Goal: Task Accomplishment & Management: Complete application form

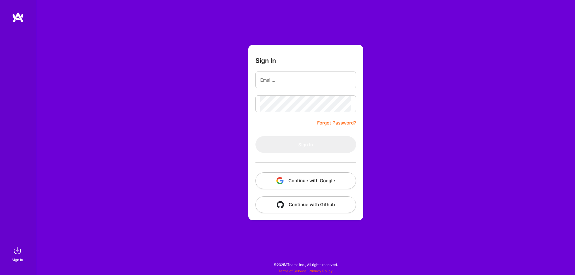
click at [288, 89] on form "Sign In Forgot Password? Sign In Continue with Google Continue with Github" at bounding box center [305, 133] width 115 height 176
click at [289, 86] on input "email" at bounding box center [305, 80] width 91 height 15
type input "[EMAIL_ADDRESS][DOMAIN_NAME]"
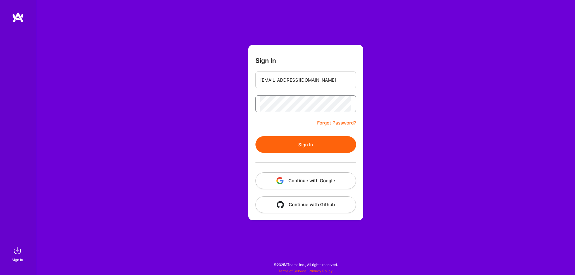
click at [256, 136] on button "Sign In" at bounding box center [306, 144] width 101 height 17
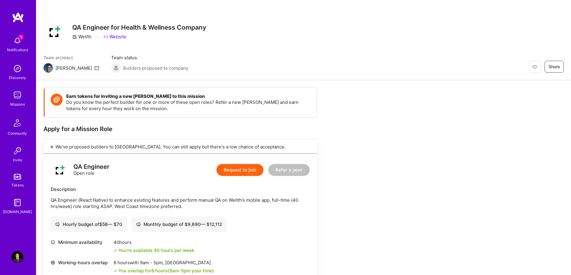
click at [247, 170] on button "Request to join" at bounding box center [239, 170] width 47 height 12
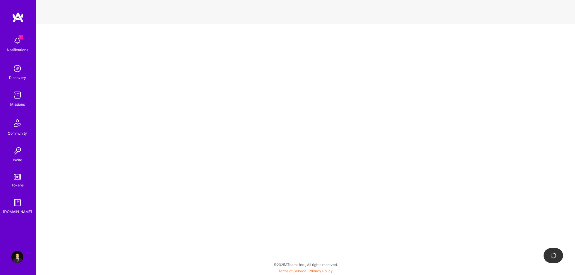
select select "CA"
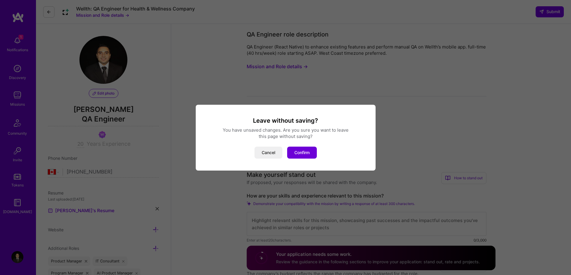
click at [307, 146] on div "Leave without saving? You have unsaved changes. Are you sure you want to leave …" at bounding box center [285, 138] width 165 height 42
click at [310, 153] on button "Confirm" at bounding box center [302, 153] width 30 height 12
